Goal: Ask a question: Seek information or help from site administrators or community

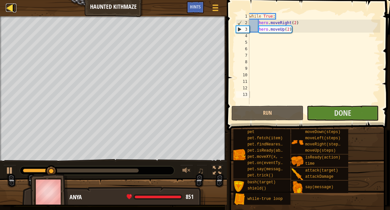
click at [11, 7] on div at bounding box center [10, 8] width 8 height 8
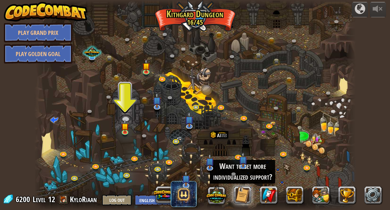
click at [27, 9] on img at bounding box center [45, 12] width 83 height 20
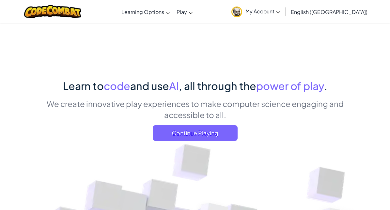
click at [280, 11] on span "My Account" at bounding box center [262, 11] width 35 height 7
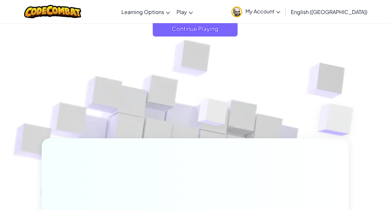
scroll to position [67, 0]
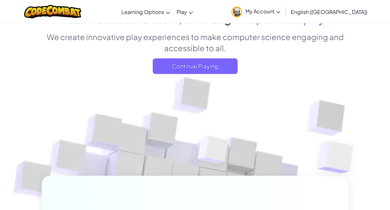
click at [280, 11] on span "My Account" at bounding box center [262, 11] width 35 height 7
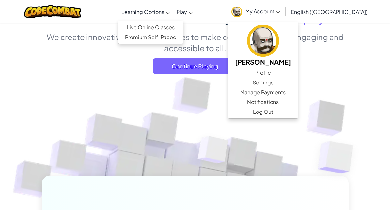
click at [164, 13] on span "Learning Options" at bounding box center [142, 11] width 43 height 7
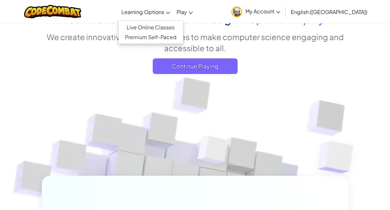
click at [47, 76] on div "Learn to code and use AI , all through the power of play . We create innovative…" at bounding box center [195, 45] width 307 height 68
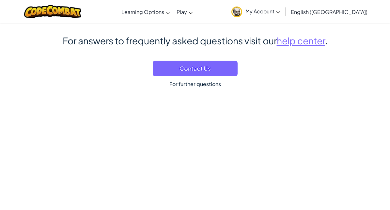
scroll to position [3941, 0]
click at [47, 76] on div "Contact Us For further questions" at bounding box center [195, 76] width 307 height 33
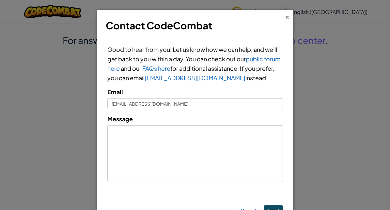
click at [285, 16] on div "×" at bounding box center [287, 16] width 5 height 7
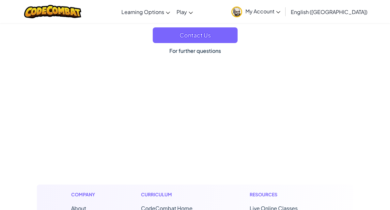
scroll to position [3925, 0]
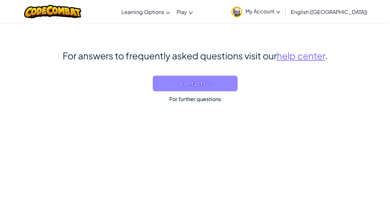
click at [186, 77] on span "Contact Us" at bounding box center [195, 84] width 85 height 16
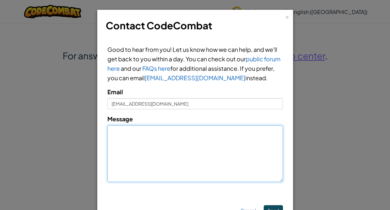
click at [157, 131] on textarea "Message" at bounding box center [194, 153] width 175 height 57
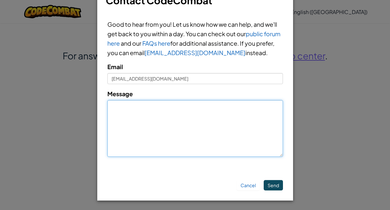
scroll to position [0, 0]
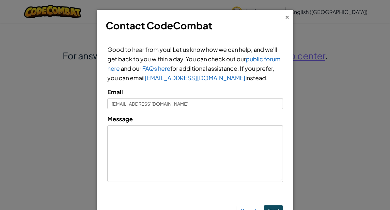
click at [285, 18] on div "×" at bounding box center [287, 16] width 5 height 7
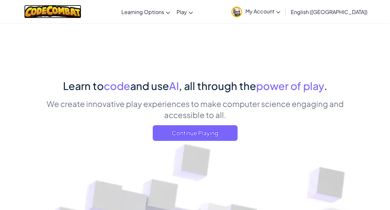
click at [72, 13] on img at bounding box center [52, 11] width 57 height 13
click at [283, 16] on link "My Account" at bounding box center [255, 11] width 55 height 21
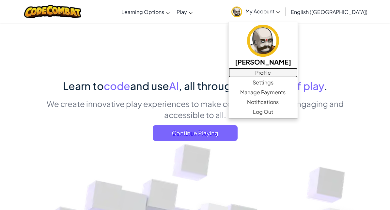
click at [297, 70] on link "Profile" at bounding box center [262, 73] width 69 height 10
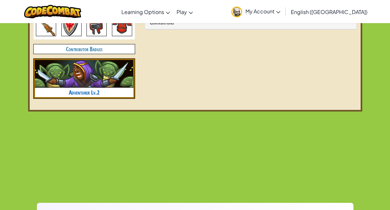
scroll to position [247, 0]
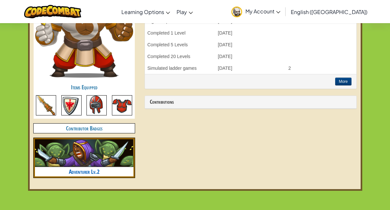
click at [280, 10] on span "My Account" at bounding box center [262, 11] width 35 height 7
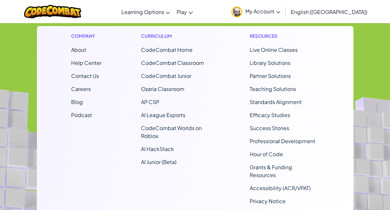
scroll to position [494, 0]
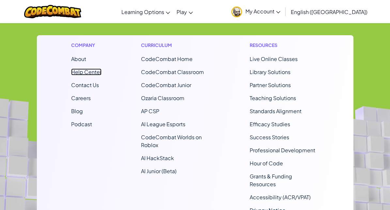
click at [84, 70] on link "Help Center" at bounding box center [86, 71] width 30 height 7
